Goal: Task Accomplishment & Management: Use online tool/utility

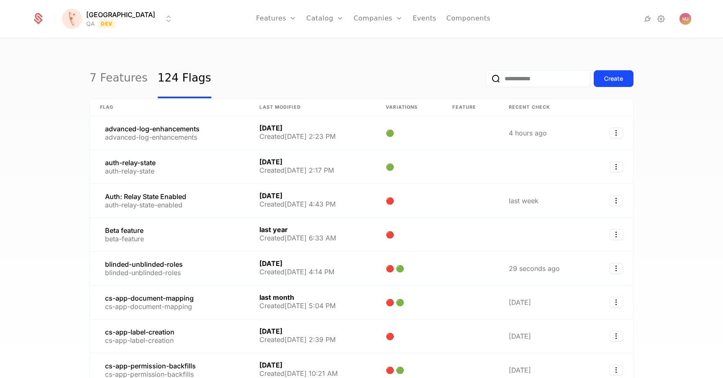
click at [524, 82] on input "email" at bounding box center [538, 78] width 105 height 17
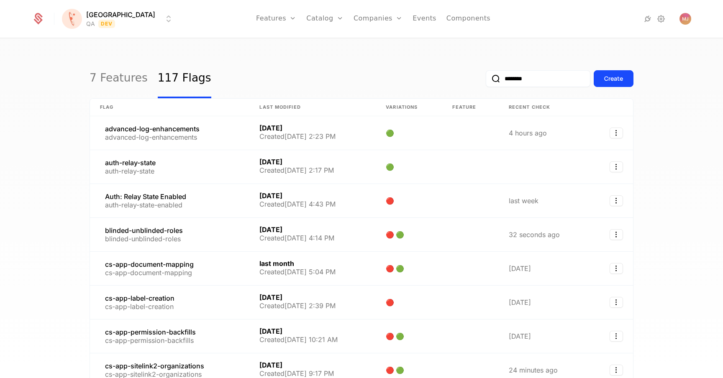
type input "********"
click at [486, 80] on button "submit" at bounding box center [486, 80] width 0 height 0
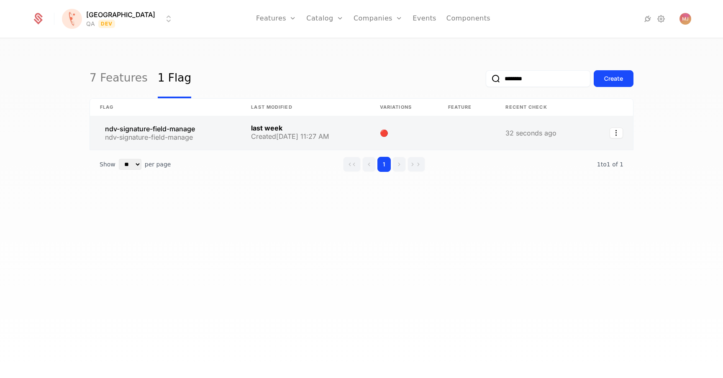
click at [187, 131] on link at bounding box center [165, 132] width 151 height 33
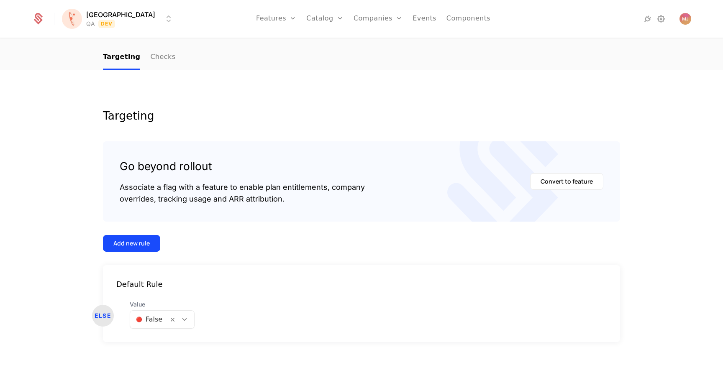
scroll to position [67, 0]
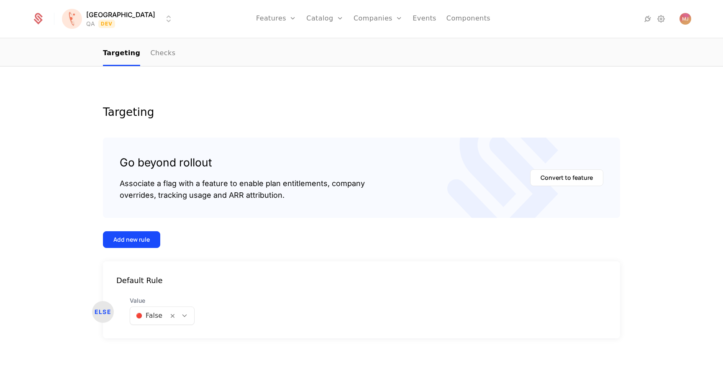
click at [169, 330] on div "Default Rule ELSE Value 🔴 False" at bounding box center [361, 299] width 517 height 77
click at [177, 323] on div at bounding box center [181, 316] width 26 height 18
click at [172, 336] on div "🟢 True" at bounding box center [161, 337] width 52 height 8
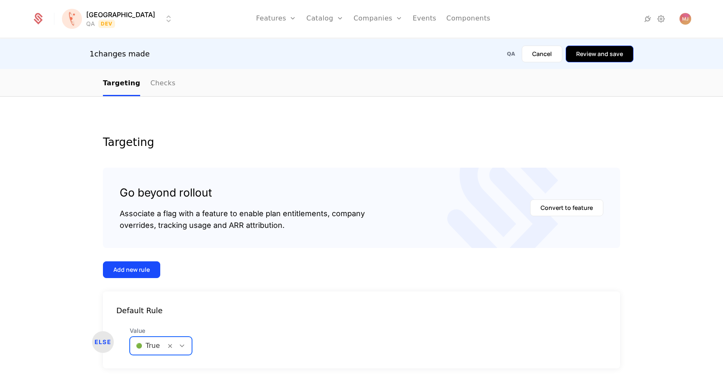
click at [601, 53] on button "Review and save" at bounding box center [599, 54] width 68 height 17
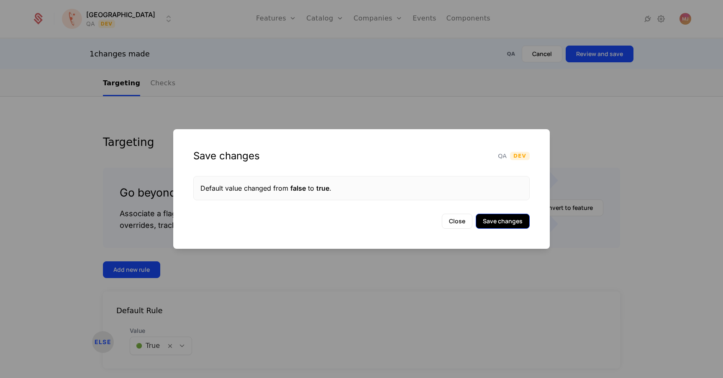
click at [503, 222] on button "Save changes" at bounding box center [503, 221] width 54 height 15
